Goal: Task Accomplishment & Management: Manage account settings

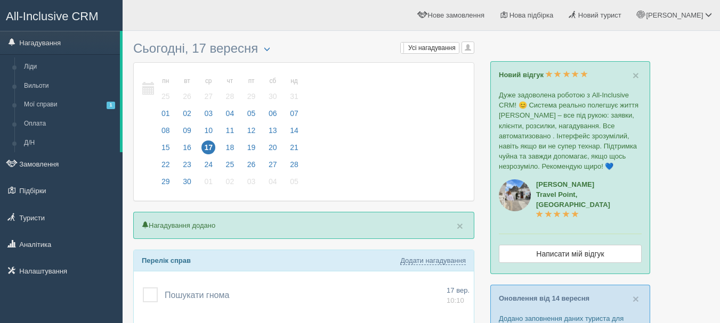
click at [380, 98] on div "пн 15 вт 16 ср 17 чт 18 пт 19 сб 20 нд 21 пн 25 вт 26 ср 27" at bounding box center [304, 132] width 340 height 138
click at [84, 9] on link "All-Inclusive CRM" at bounding box center [61, 15] width 121 height 29
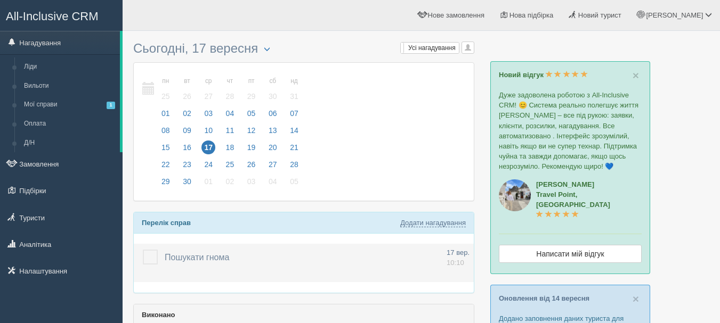
click at [143, 250] on label at bounding box center [143, 250] width 0 height 0
click at [0, 0] on input "checkbox" at bounding box center [0, 0] width 0 height 0
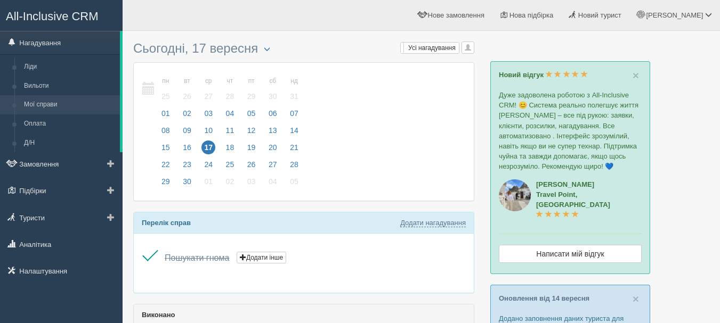
click at [46, 101] on link "Мої справи" at bounding box center [69, 104] width 101 height 19
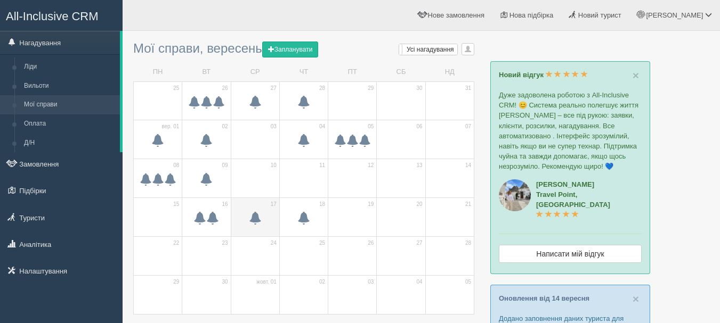
click at [249, 212] on span at bounding box center [255, 218] width 13 height 13
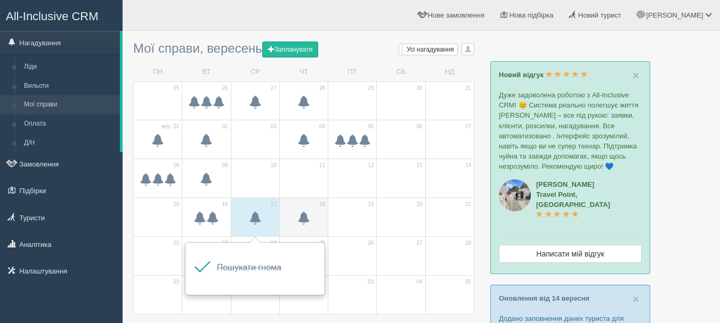
click at [311, 215] on span at bounding box center [303, 220] width 37 height 18
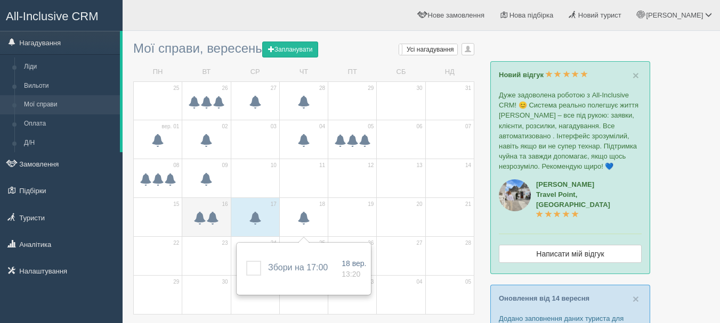
click at [225, 215] on span at bounding box center [206, 220] width 37 height 18
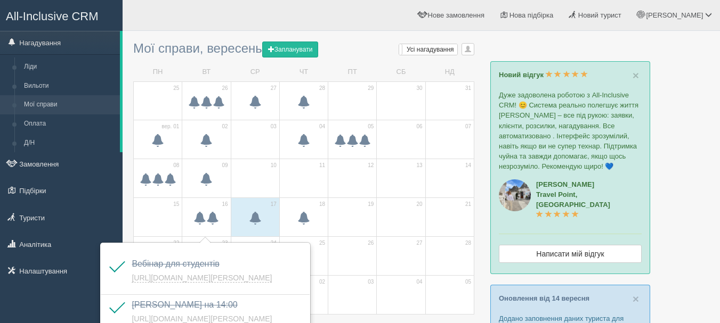
click at [77, 9] on link "All-Inclusive CRM" at bounding box center [61, 15] width 121 height 29
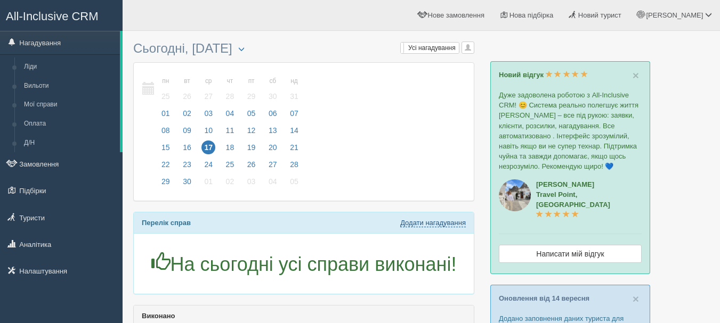
click at [434, 219] on link "Додати нагадування" at bounding box center [433, 223] width 66 height 9
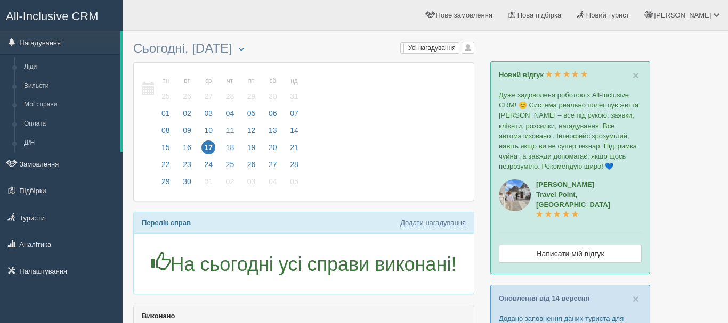
select select "15"
select select "55"
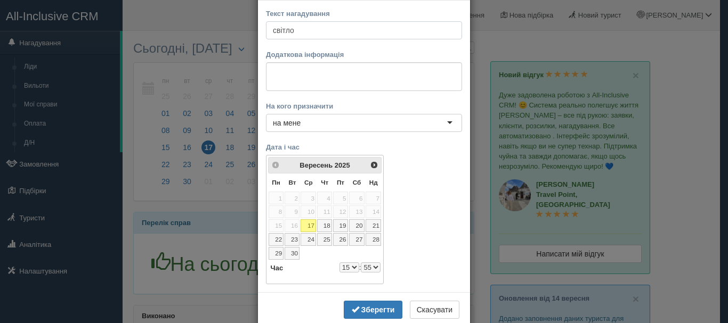
scroll to position [69, 0]
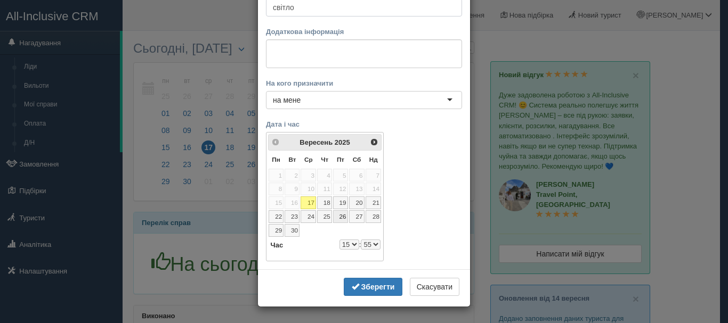
type input "світло"
click at [339, 217] on link "26" at bounding box center [340, 216] width 15 height 13
select select "15"
select select "55"
click at [352, 245] on select "0 1 2 3 4 5 6 7 8 9 10 11 12 13 14 15 16 17 18 19 20 21 22 23" at bounding box center [349, 245] width 20 height 10
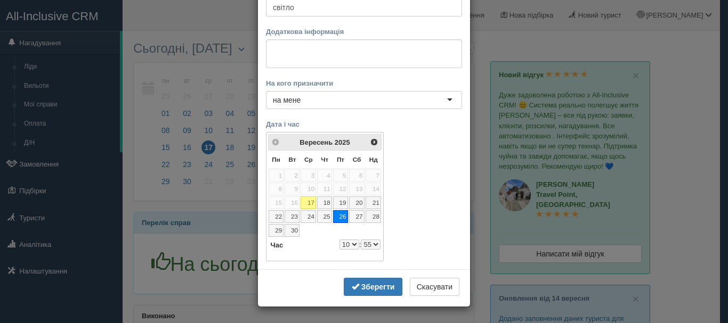
select select "10"
select select "55"
click at [368, 245] on select "00 05 10 15 20 25 30 35 40 45 50 55" at bounding box center [371, 245] width 20 height 10
select select "10"
select select "20"
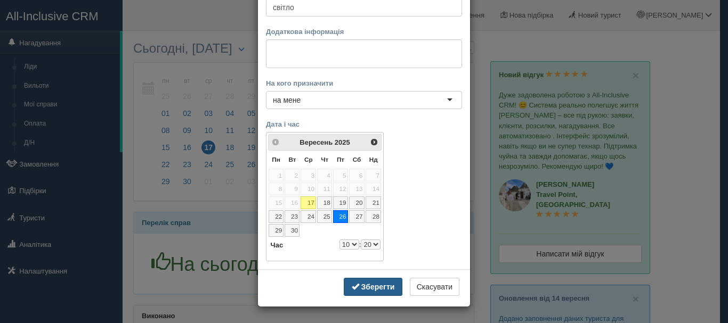
click at [378, 280] on button "Зберегти" at bounding box center [373, 287] width 59 height 18
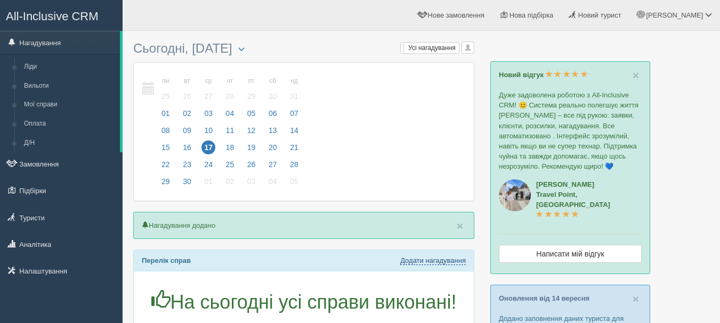
click at [426, 261] on link "Додати нагадування" at bounding box center [433, 261] width 66 height 9
select select "15"
select select "55"
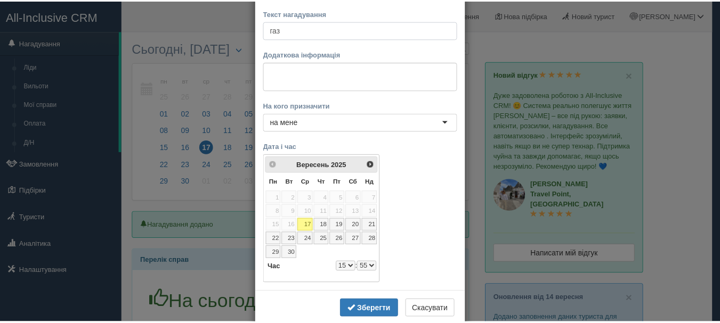
scroll to position [53, 0]
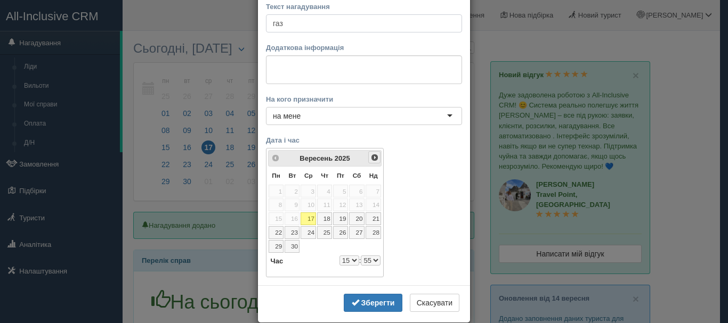
type input "газ"
click at [372, 155] on span "Наст>" at bounding box center [374, 157] width 9 height 9
select select "15"
select select "55"
click at [304, 186] on link "1" at bounding box center [307, 191] width 15 height 13
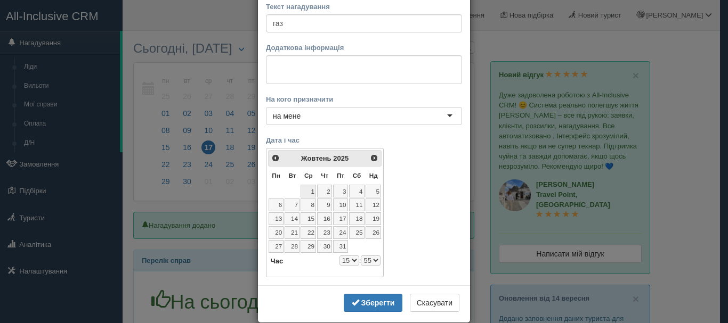
select select "15"
select select "55"
click at [348, 259] on select "0 1 2 3 4 5 6 7 8 9 10 11 12 13 14 15 16 17 18 19 20 21 22 23" at bounding box center [349, 261] width 20 height 10
click at [334, 132] on div "Текст нагадування газ Додаткова інформація На кого призначити на мене на мене н…" at bounding box center [364, 140] width 212 height 292
click at [352, 259] on select "0 1 2 3 4 5 6 7 8 9 10 11 12 13 14 15 16 17 18 19 20 21 22 23" at bounding box center [349, 261] width 20 height 10
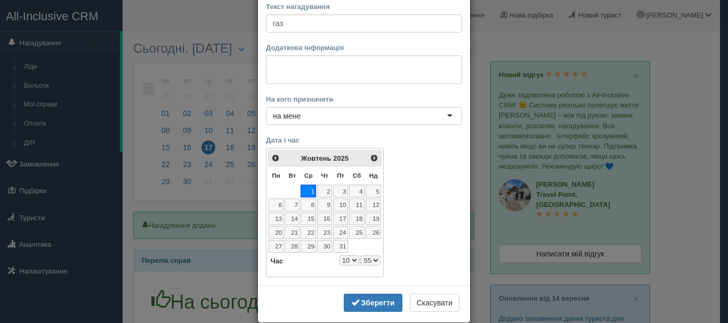
select select "10"
select select "55"
click at [372, 261] on select "00 05 10 15 20 25 30 35 40 45 50 55" at bounding box center [371, 261] width 20 height 10
select select "10"
select select "25"
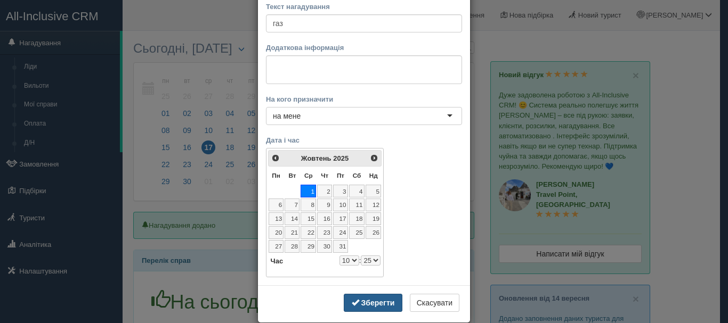
click at [369, 299] on b "Зберегти" at bounding box center [378, 303] width 34 height 9
